Goal: Check status

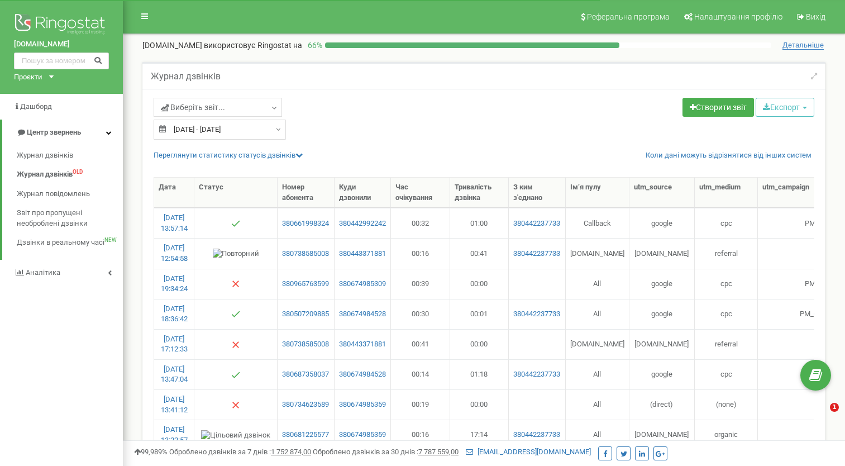
select select "50"
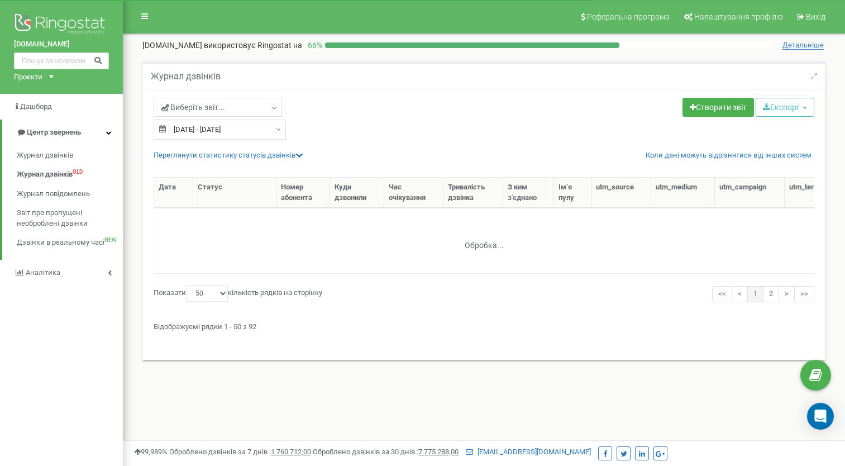
select select "50"
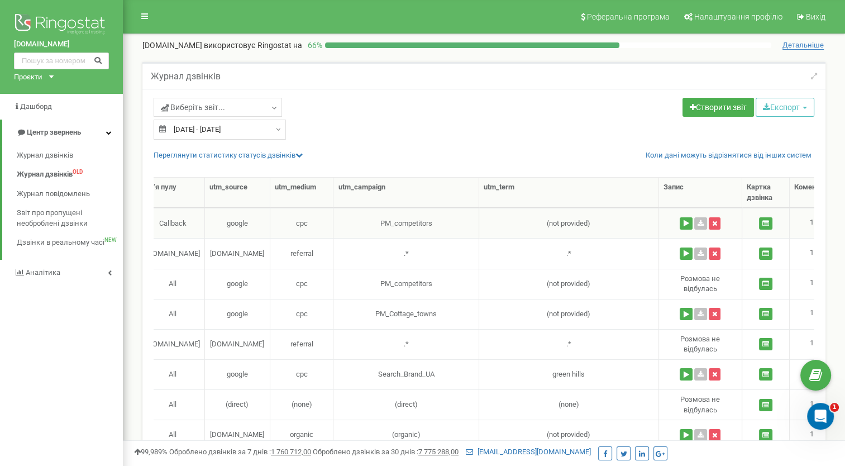
scroll to position [0, 425]
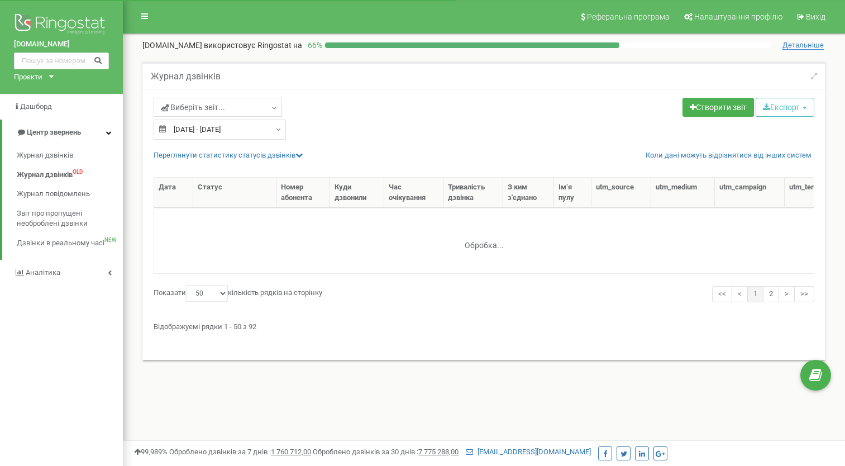
select select "50"
